Goal: Find specific page/section: Find specific page/section

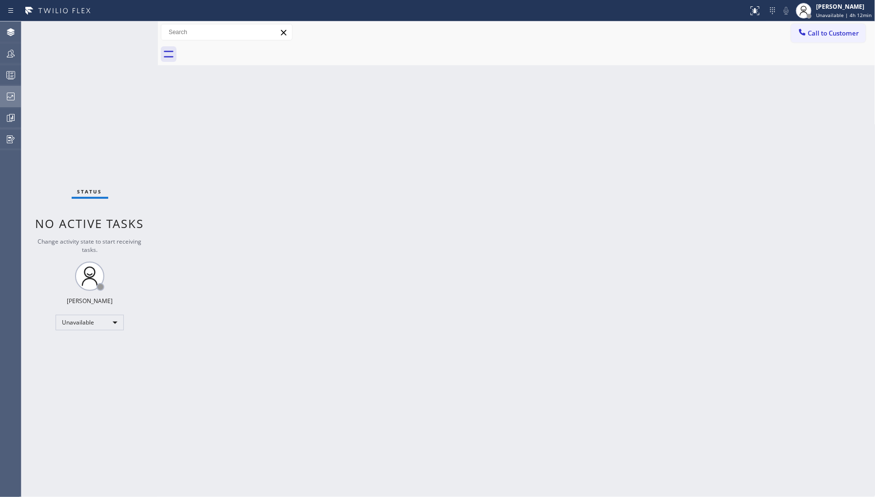
click at [11, 97] on icon at bounding box center [11, 97] width 8 height 8
